Goal: Task Accomplishment & Management: Manage account settings

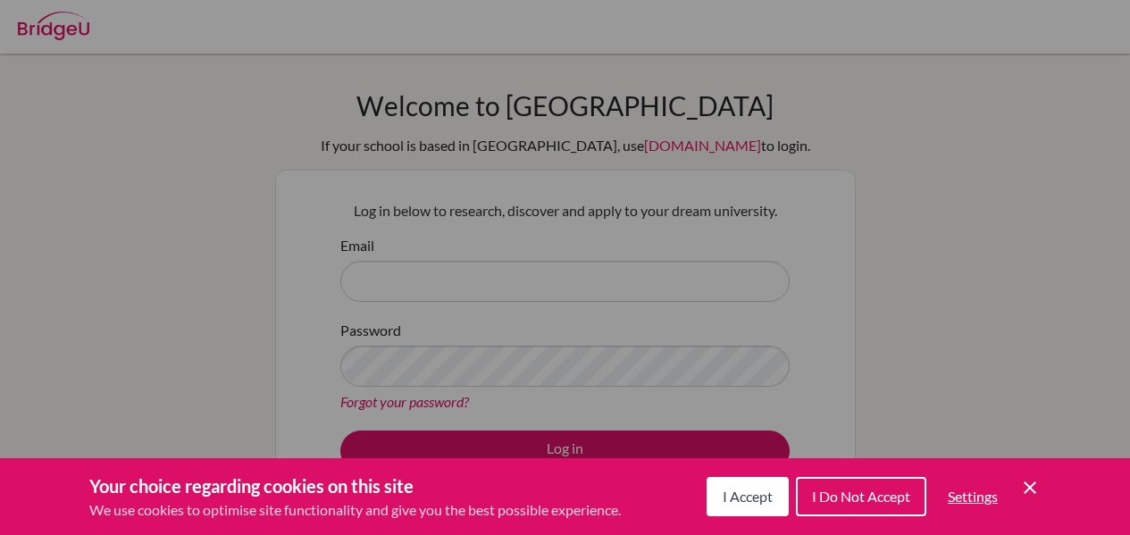
drag, startPoint x: 0, startPoint y: 0, endPoint x: 745, endPoint y: 494, distance: 893.7
click at [745, 494] on span "I Accept" at bounding box center [748, 496] width 50 height 17
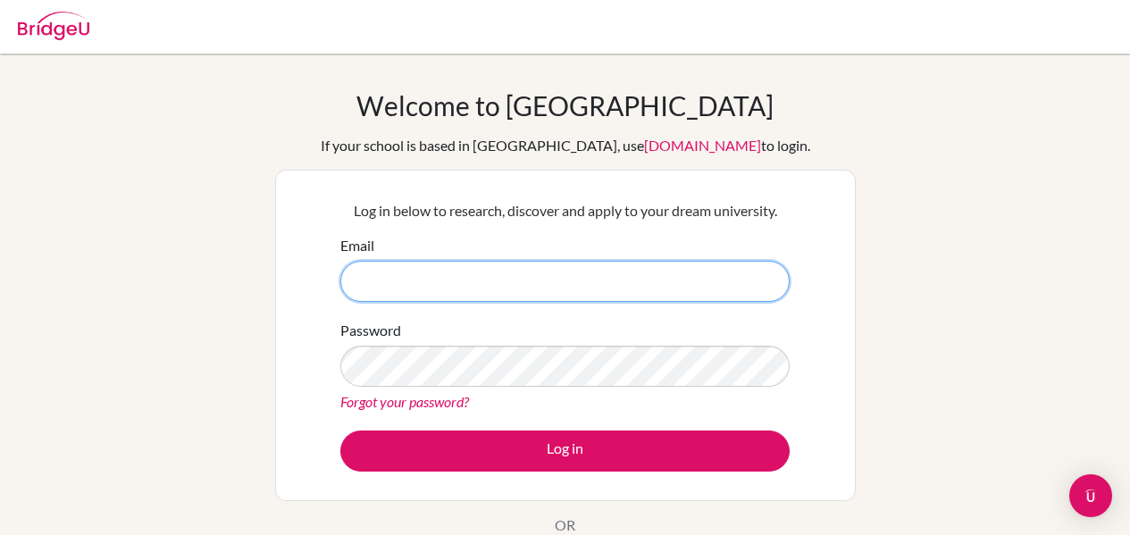
click at [389, 279] on input "Email" at bounding box center [564, 281] width 449 height 41
type input "[EMAIL_ADDRESS][DOMAIN_NAME]"
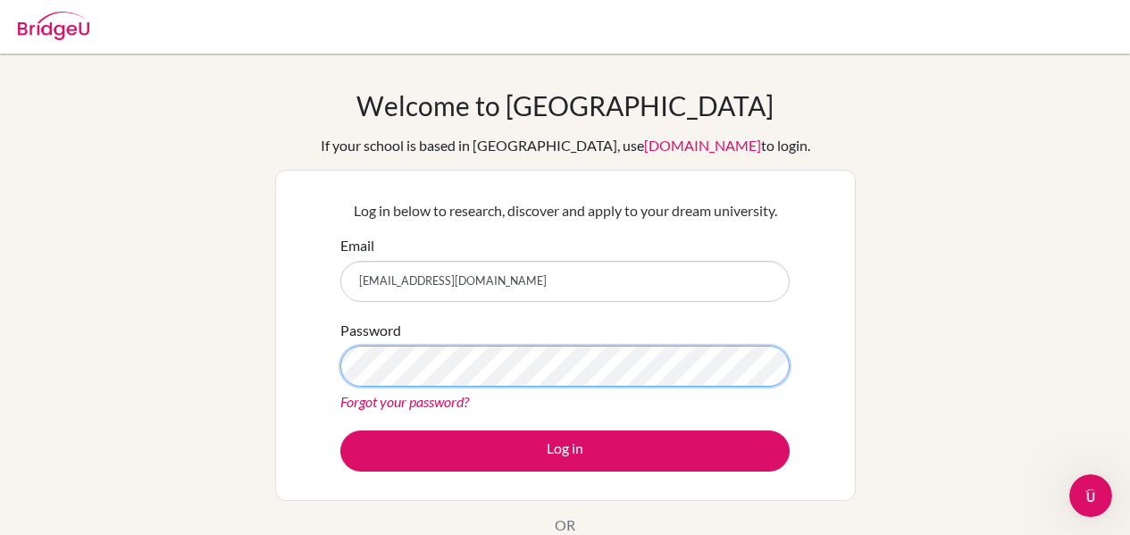
click at [340, 430] on button "Log in" at bounding box center [564, 450] width 449 height 41
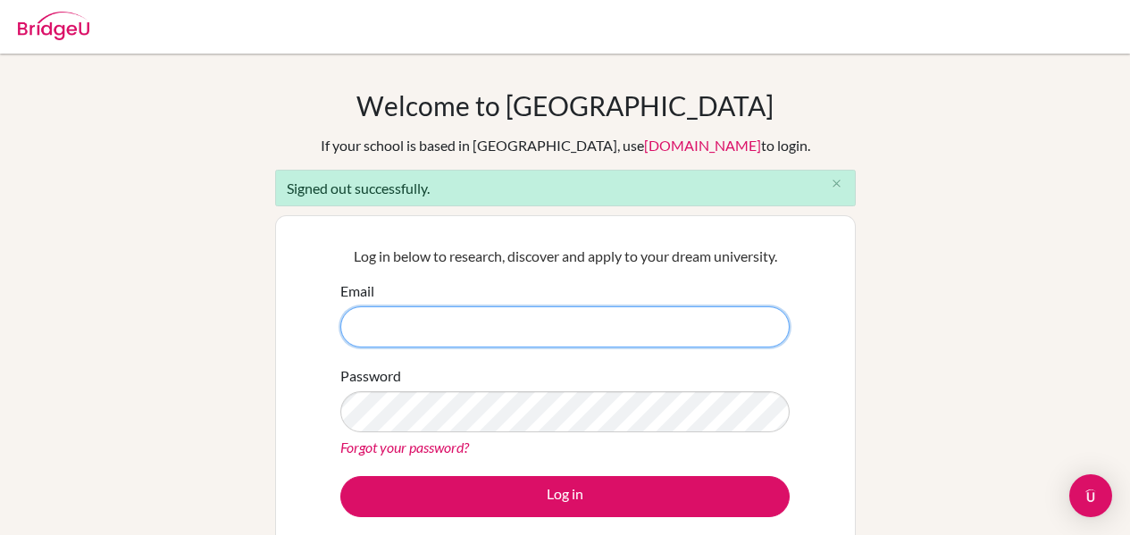
type input "[EMAIL_ADDRESS][DOMAIN_NAME]"
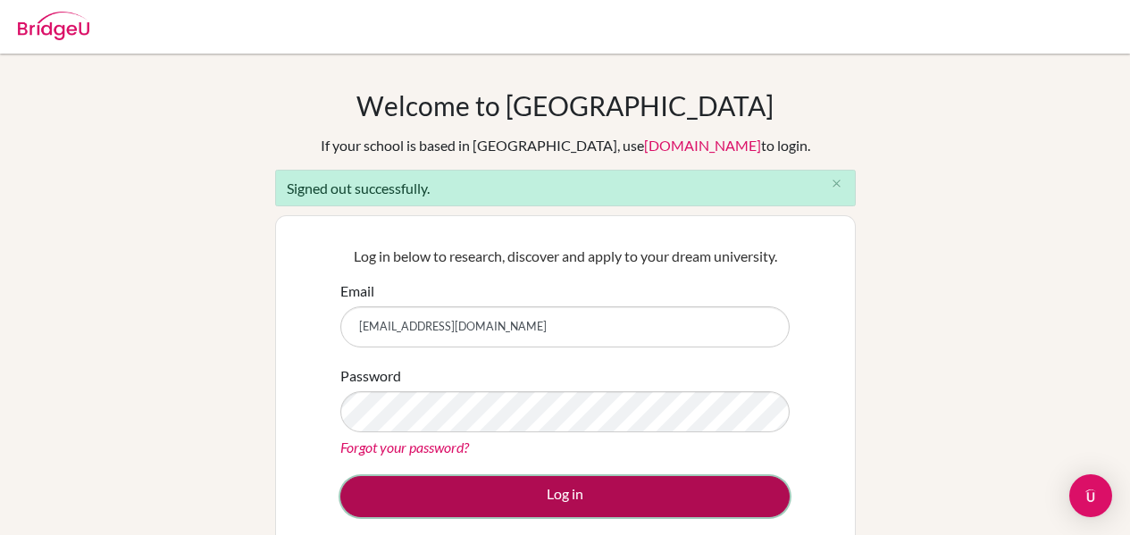
click at [550, 499] on button "Log in" at bounding box center [564, 496] width 449 height 41
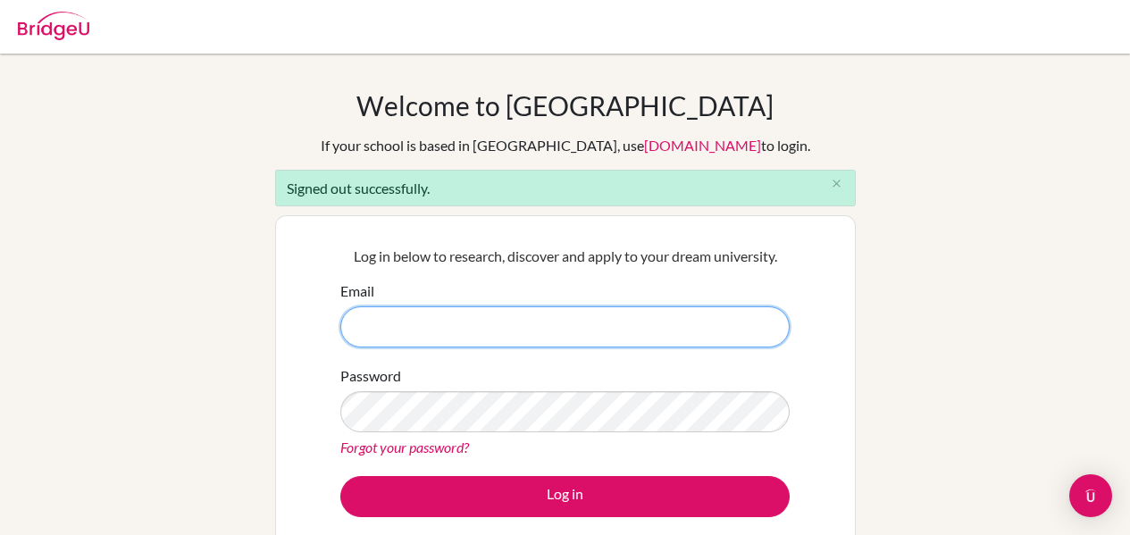
type input "[EMAIL_ADDRESS][DOMAIN_NAME]"
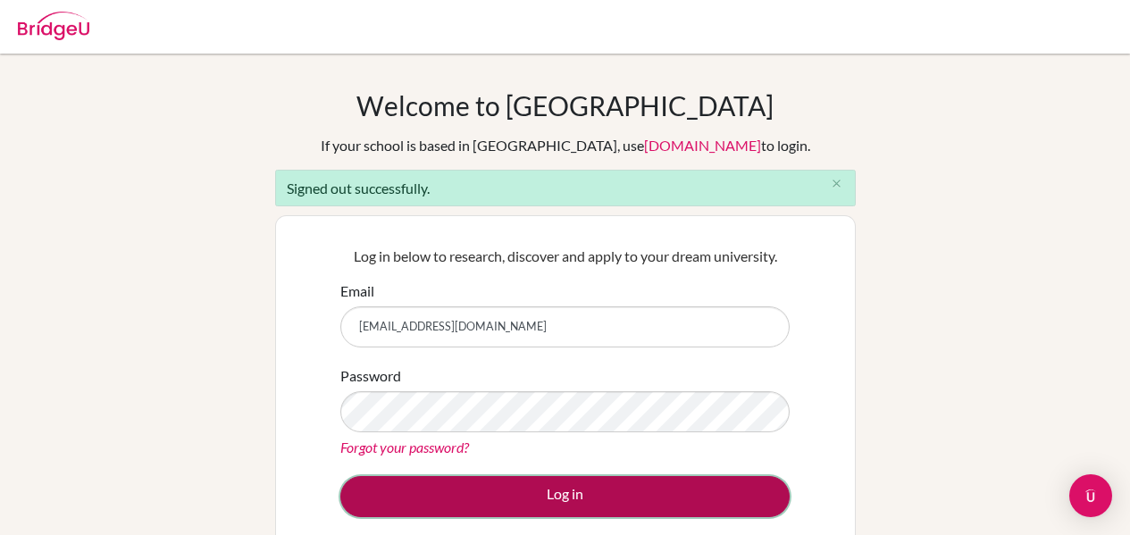
click at [547, 498] on button "Log in" at bounding box center [564, 496] width 449 height 41
